Goal: Task Accomplishment & Management: Complete application form

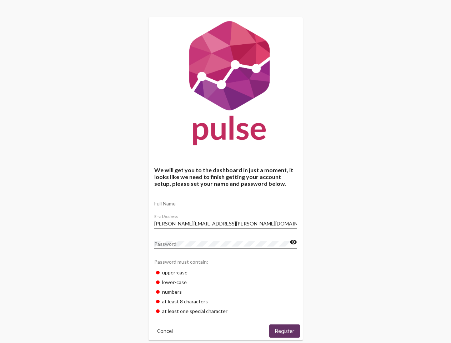
click at [226, 201] on input "Full Name" at bounding box center [225, 204] width 143 height 6
click at [226, 221] on input "[PERSON_NAME][EMAIL_ADDRESS][PERSON_NAME][DOMAIN_NAME]" at bounding box center [225, 224] width 143 height 6
click at [293, 242] on mat-icon "visibility" at bounding box center [293, 242] width 7 height 9
click at [165, 331] on span "Cancel" at bounding box center [165, 331] width 16 height 6
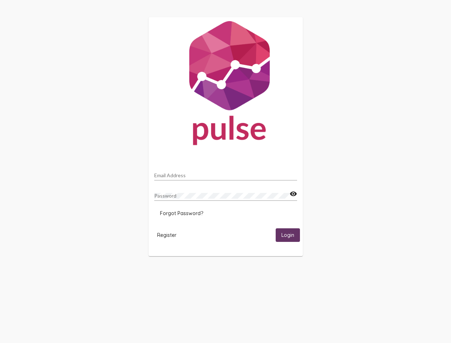
click at [285, 273] on html "Email Address Password visibility Forgot Password? Register Login" at bounding box center [225, 136] width 451 height 273
